Goal: Task Accomplishment & Management: Complete application form

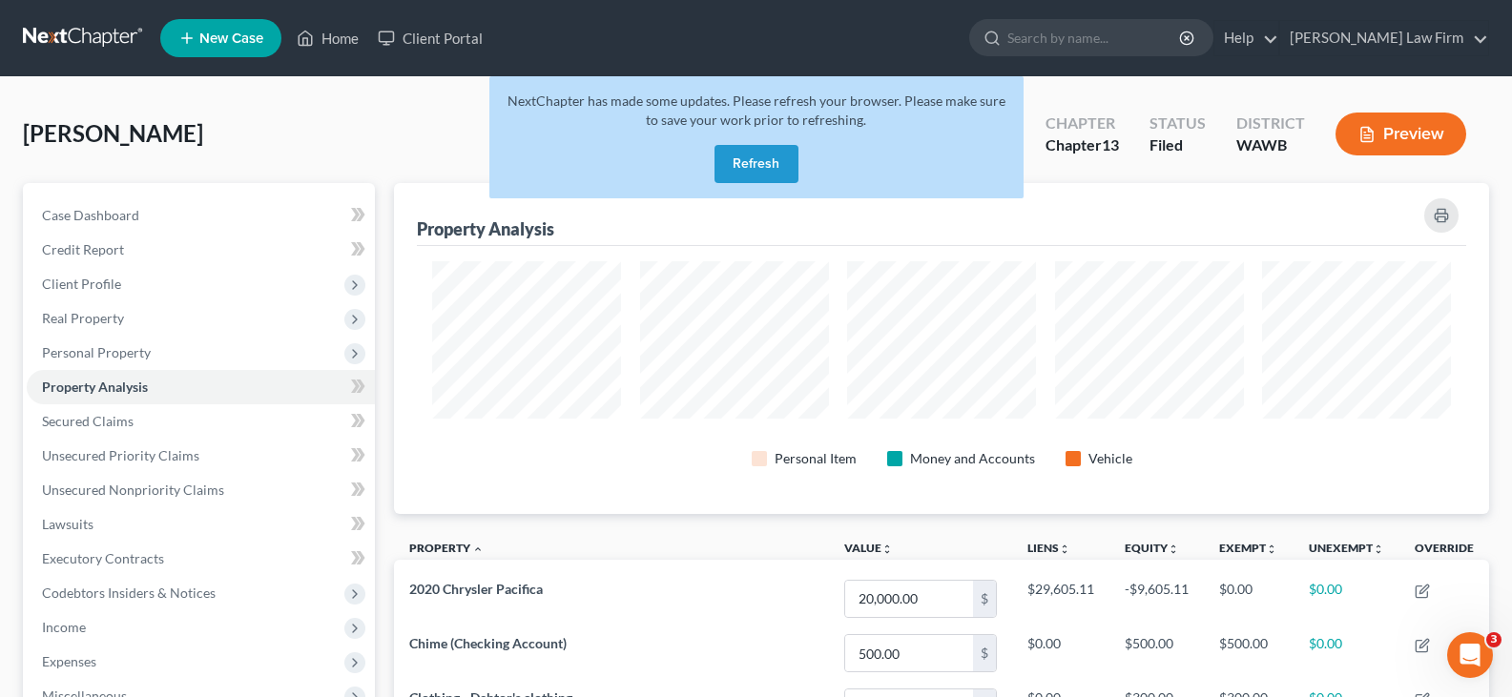
click at [752, 151] on button "Refresh" at bounding box center [757, 164] width 84 height 38
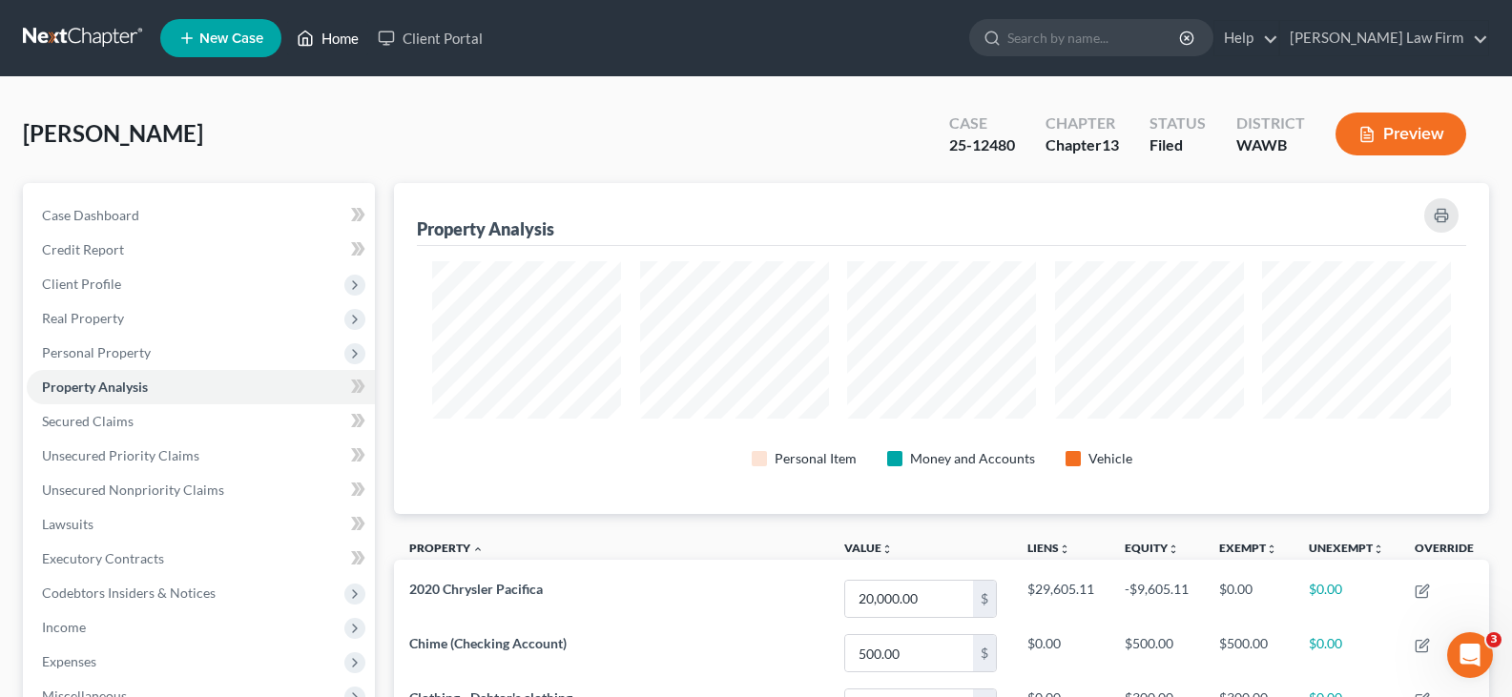
click at [323, 37] on link "Home" at bounding box center [327, 38] width 81 height 34
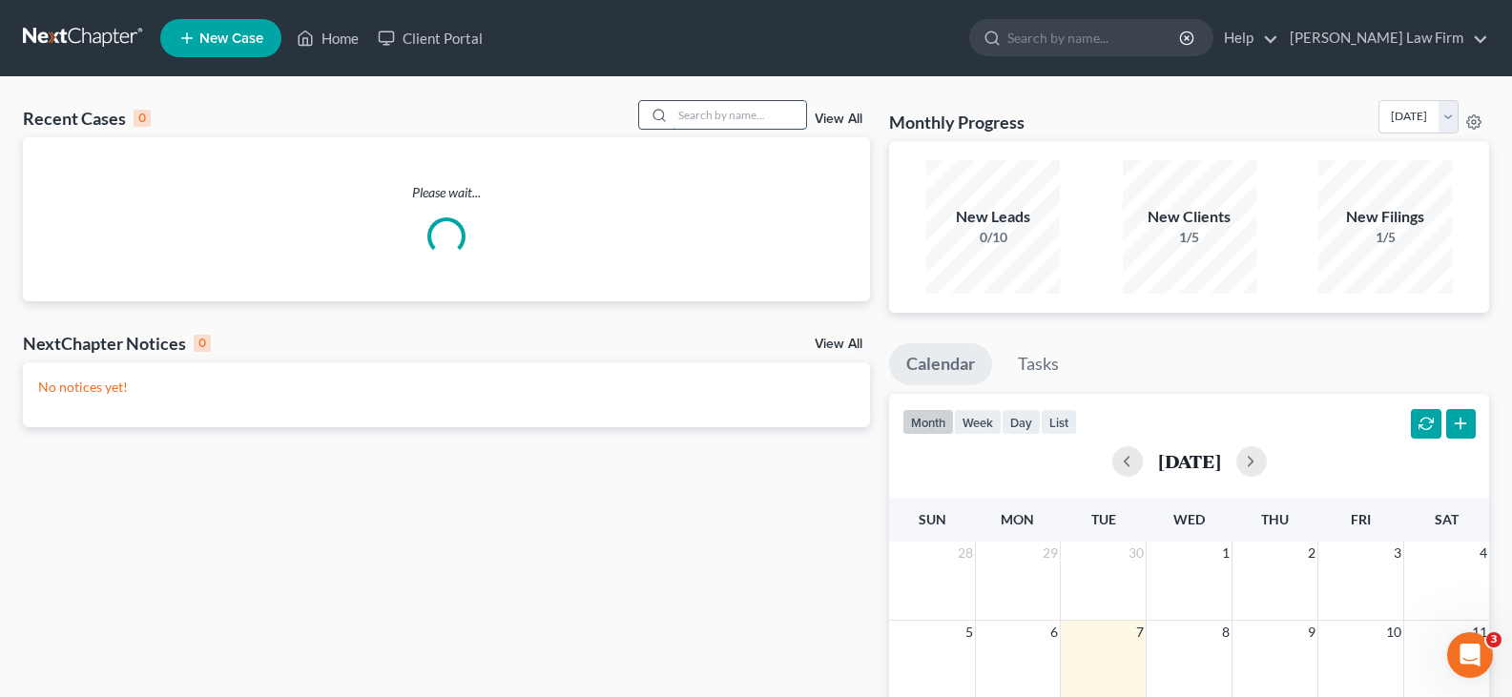
click at [703, 103] on input "search" at bounding box center [740, 115] width 134 height 28
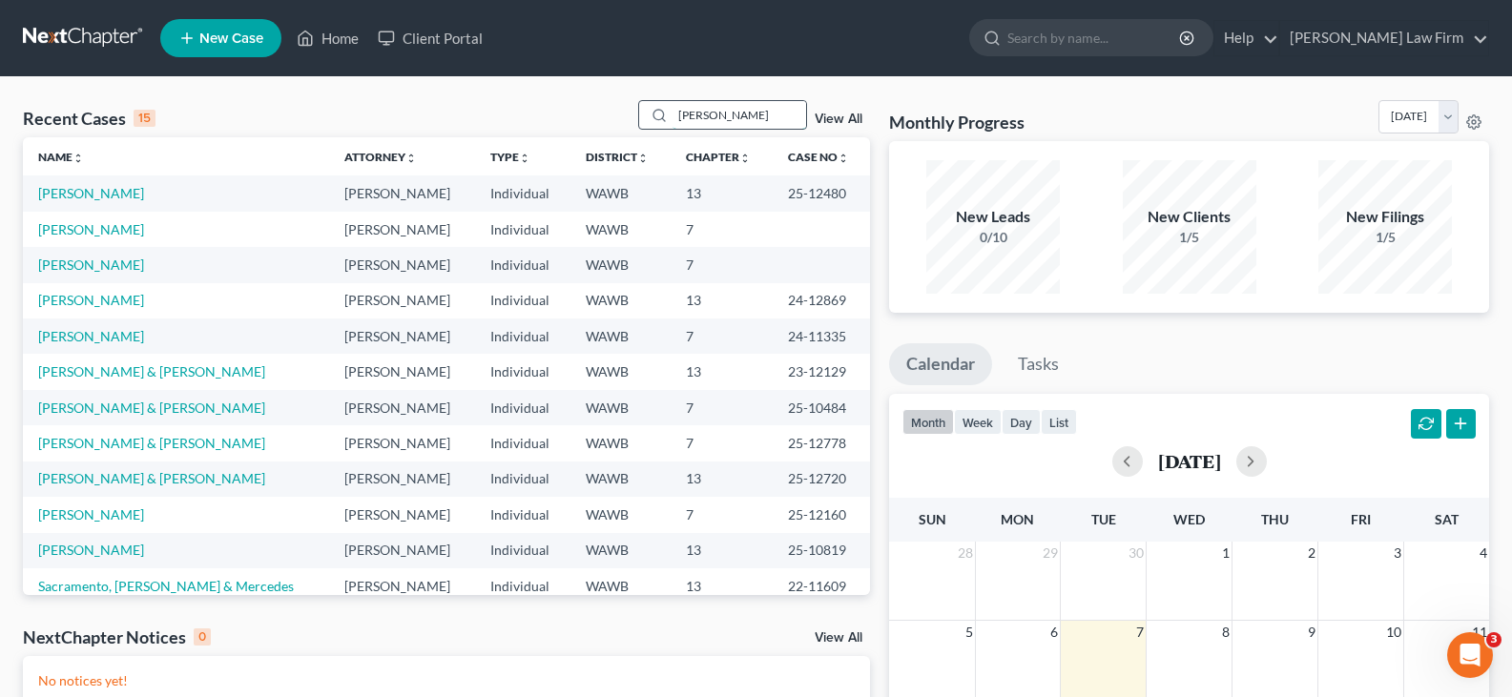
type input "[PERSON_NAME]"
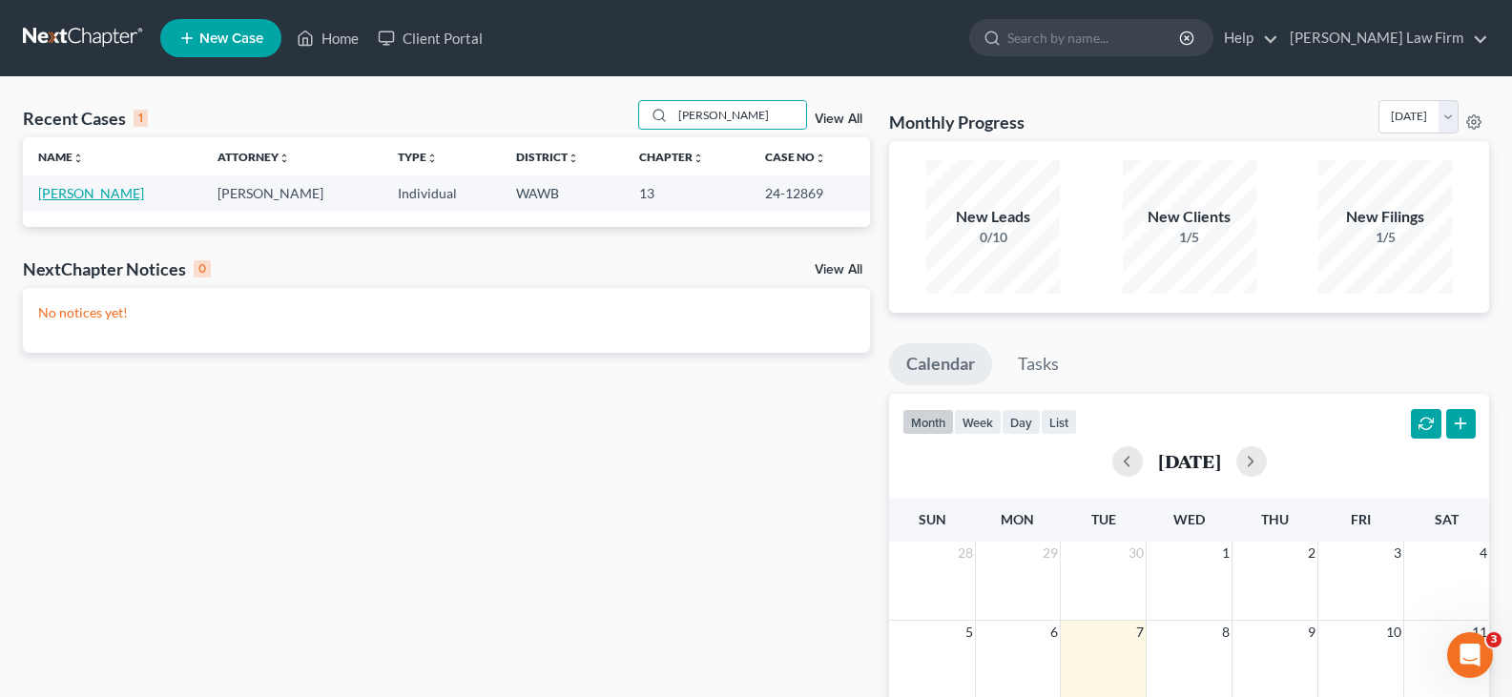
click at [47, 194] on link "[PERSON_NAME]" at bounding box center [91, 193] width 106 height 16
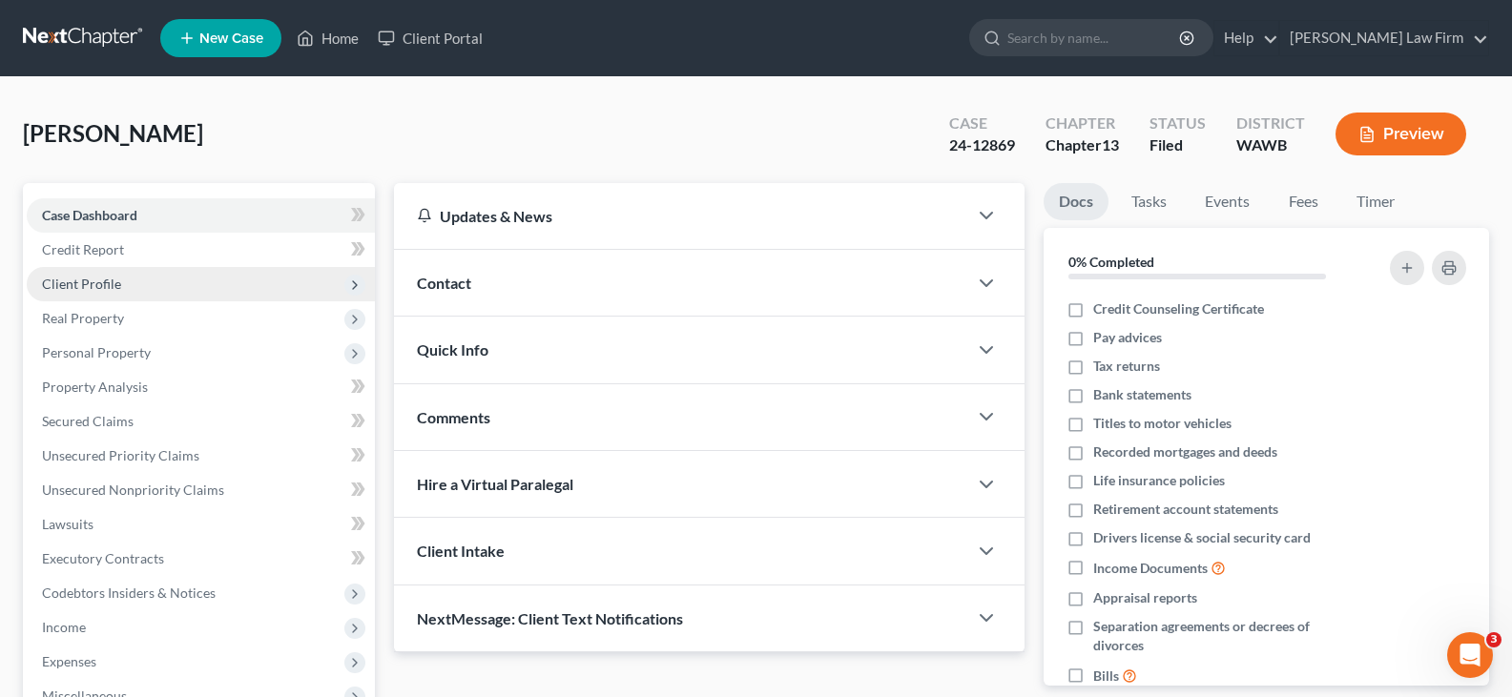
click at [105, 276] on span "Client Profile" at bounding box center [81, 284] width 79 height 16
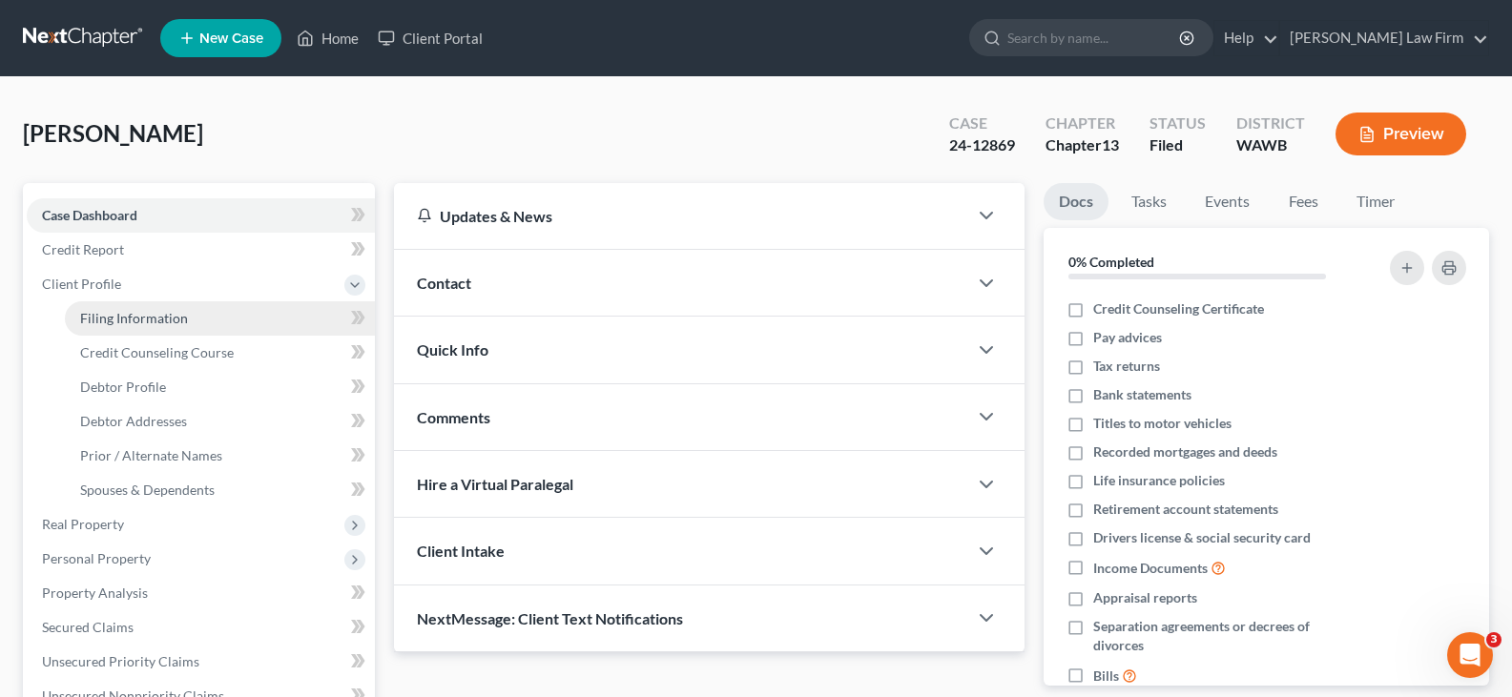
click at [117, 313] on span "Filing Information" at bounding box center [134, 318] width 108 height 16
select select "1"
select select "0"
select select "3"
select select "50"
